Goal: Find specific fact: Find specific fact

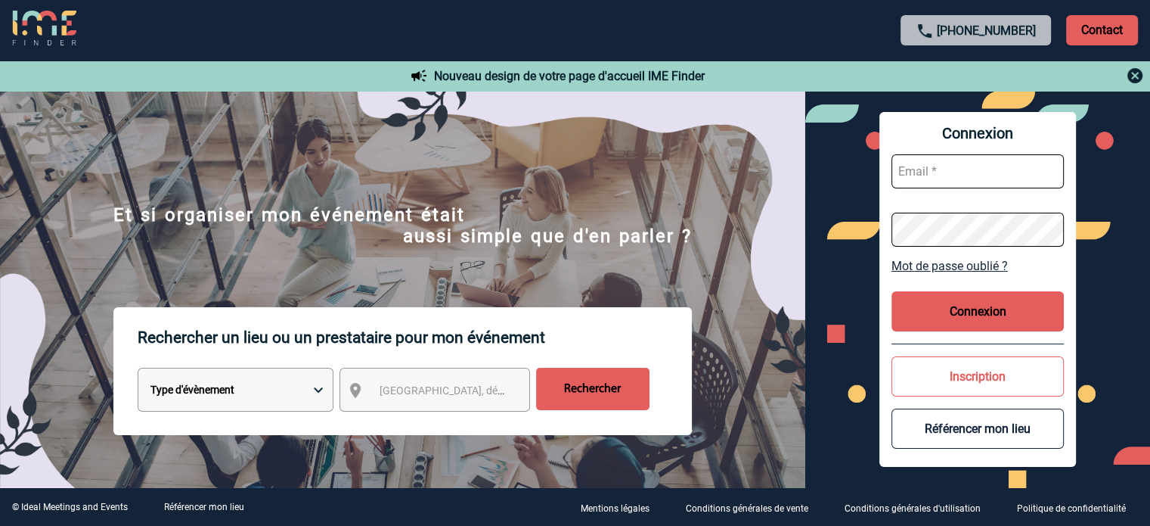
type input "cleborgne@ime-groupe.com"
click at [992, 300] on button "Connexion" at bounding box center [978, 311] width 172 height 40
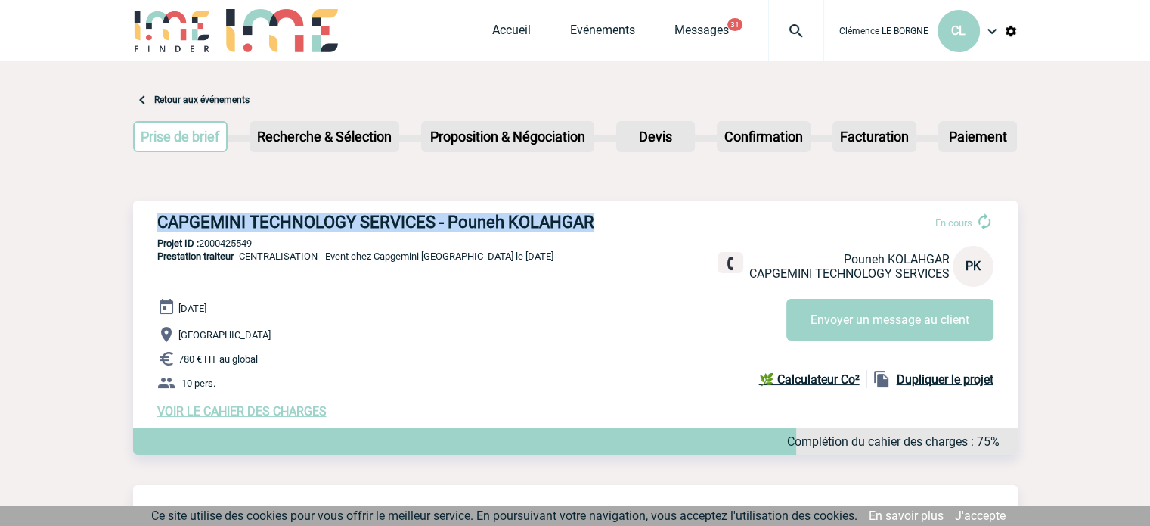
drag, startPoint x: 157, startPoint y: 217, endPoint x: 614, endPoint y: 213, distance: 456.8
click at [614, 213] on div "CAPGEMINI TECHNOLOGY SERVICES - Pouneh KOLAHGAR En cours Pouneh KOLAHGAR CAPGEM…" at bounding box center [575, 315] width 885 height 230
copy h3 "CAPGEMINI TECHNOLOGY SERVICES - Pouneh KOLAHGAR"
drag, startPoint x: 260, startPoint y: 243, endPoint x: 203, endPoint y: 239, distance: 57.6
click at [203, 239] on p "Projet ID : 2000425549" at bounding box center [575, 242] width 885 height 11
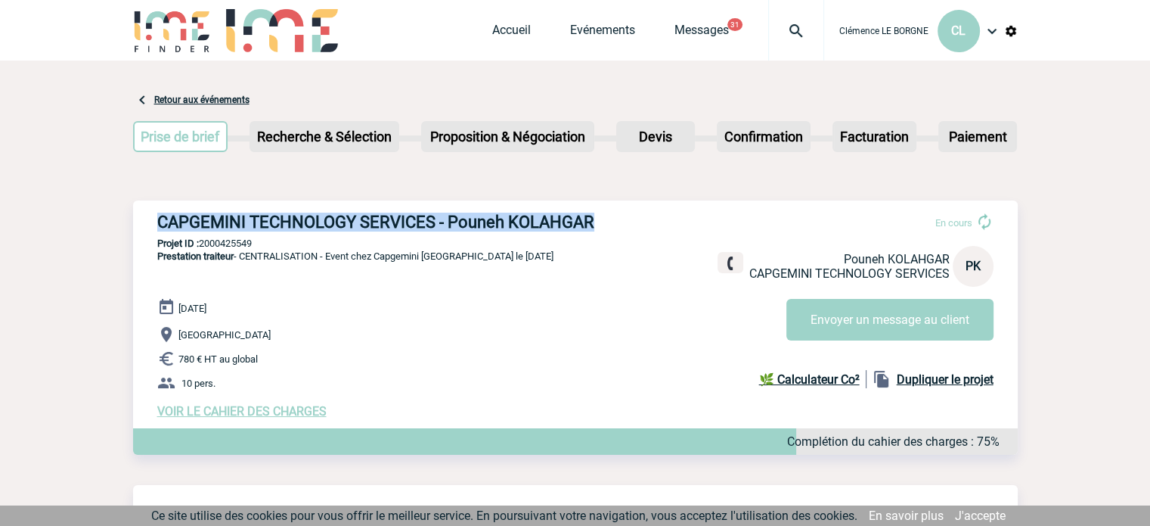
copy p "2000425549"
